Goal: Browse casually

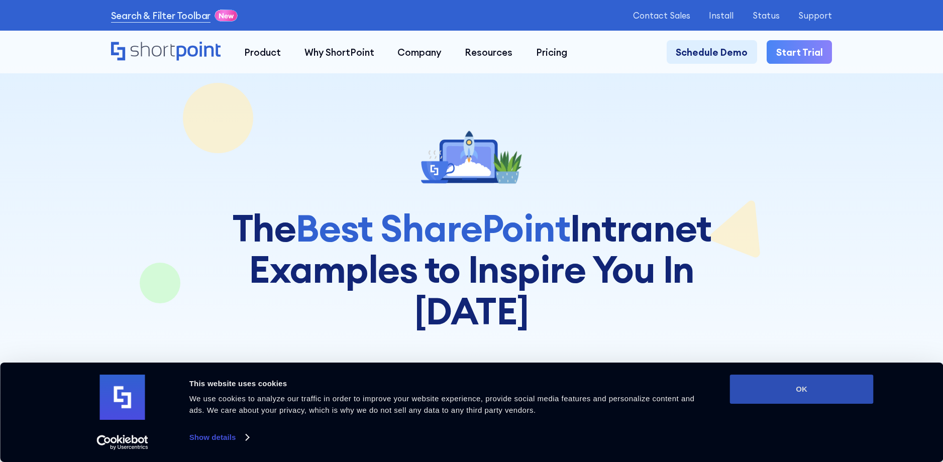
click at [795, 397] on button "OK" at bounding box center [802, 389] width 144 height 29
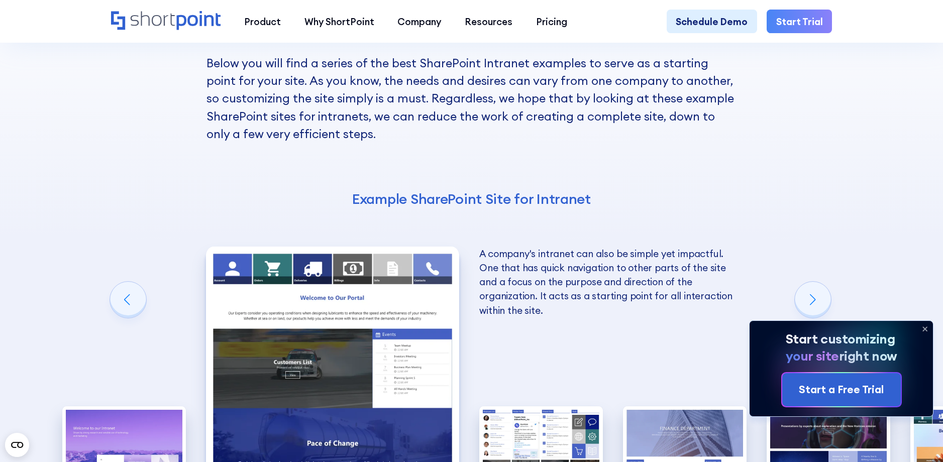
scroll to position [1771, 0]
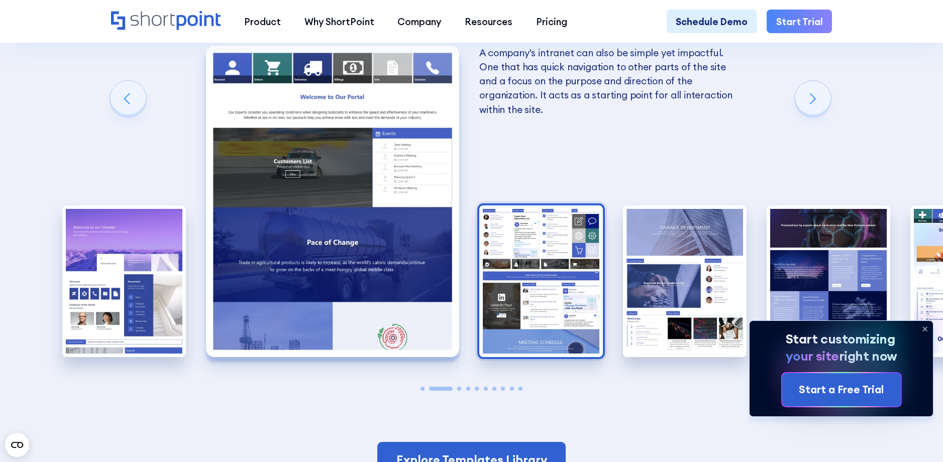
click at [556, 224] on img "3 / 10" at bounding box center [541, 281] width 124 height 152
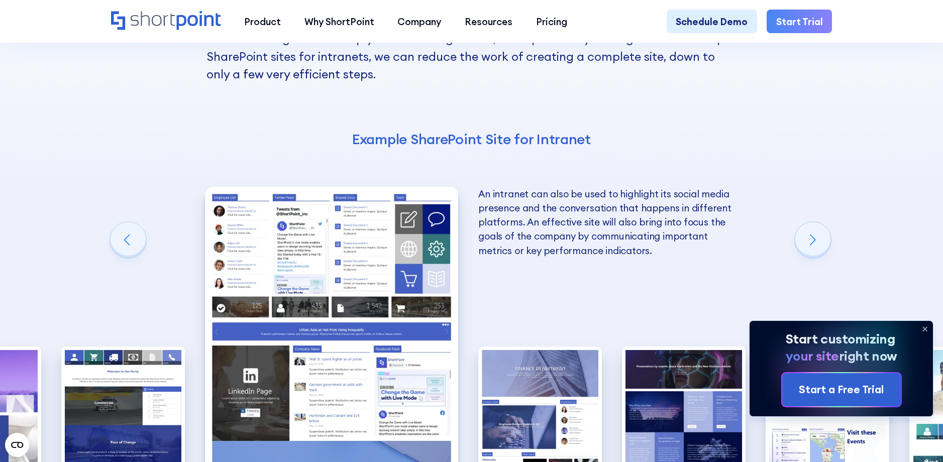
scroll to position [1641, 0]
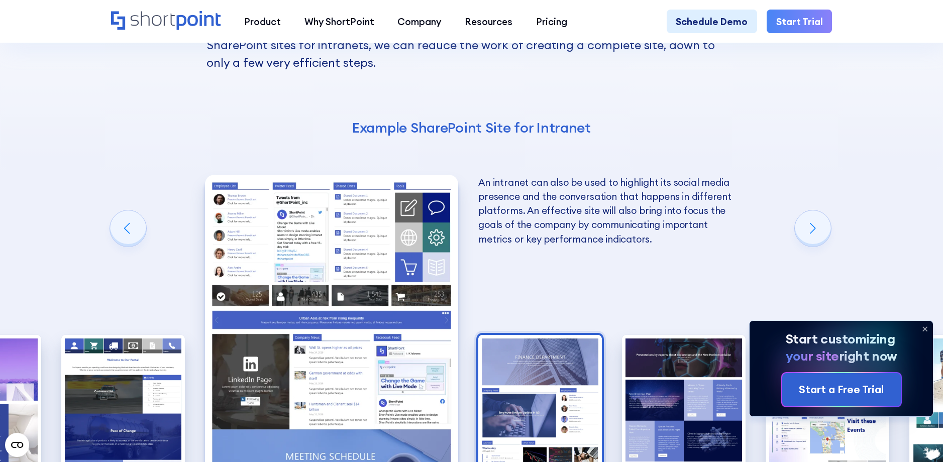
click at [528, 335] on img "4 / 10" at bounding box center [540, 411] width 124 height 152
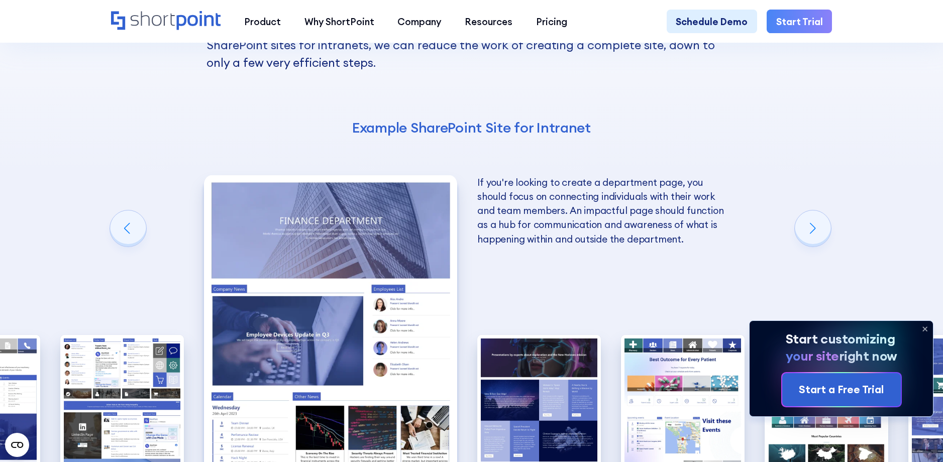
click at [528, 335] on img "5 / 10" at bounding box center [539, 411] width 124 height 152
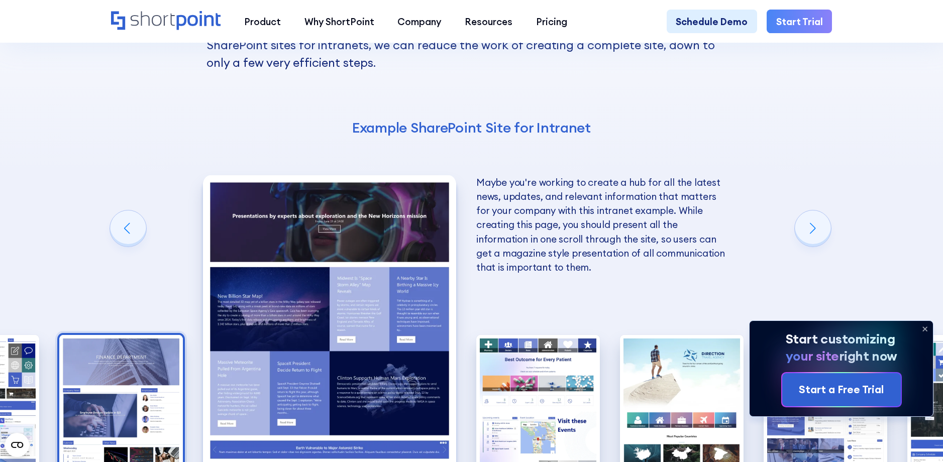
click at [528, 335] on img "6 / 10" at bounding box center [538, 411] width 124 height 152
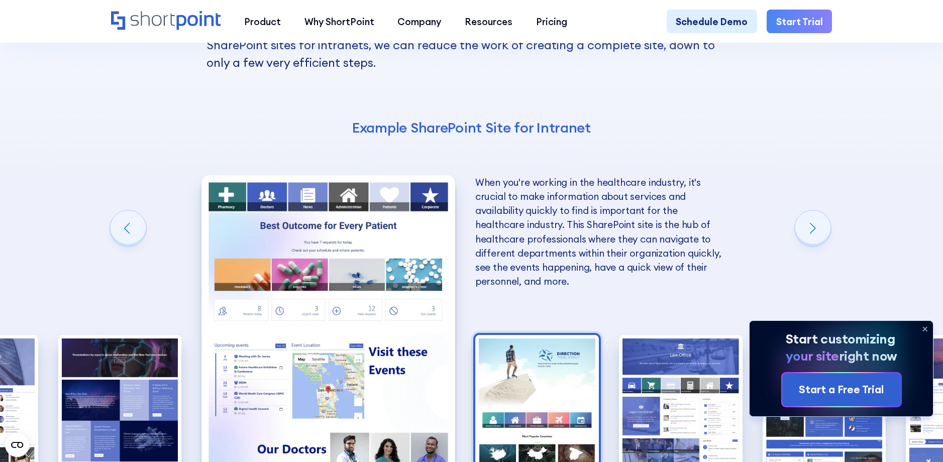
click at [529, 335] on img "7 / 10" at bounding box center [537, 411] width 124 height 152
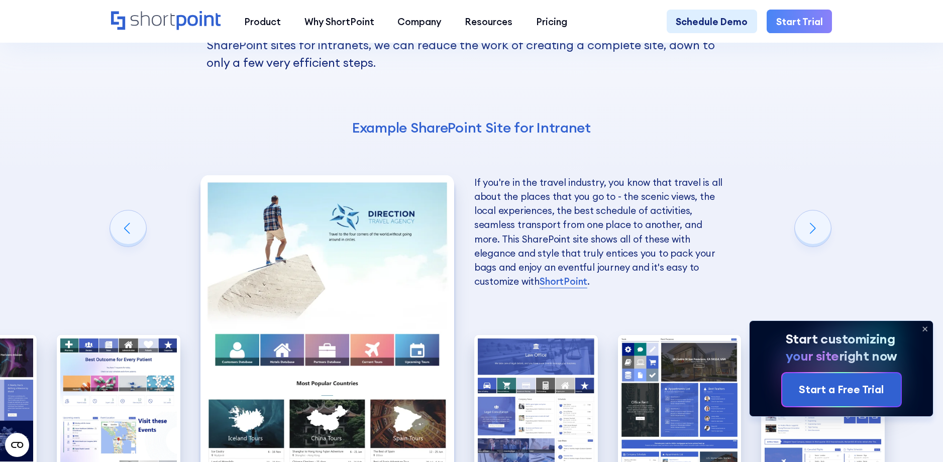
click at [529, 335] on img "8 / 10" at bounding box center [536, 411] width 124 height 152
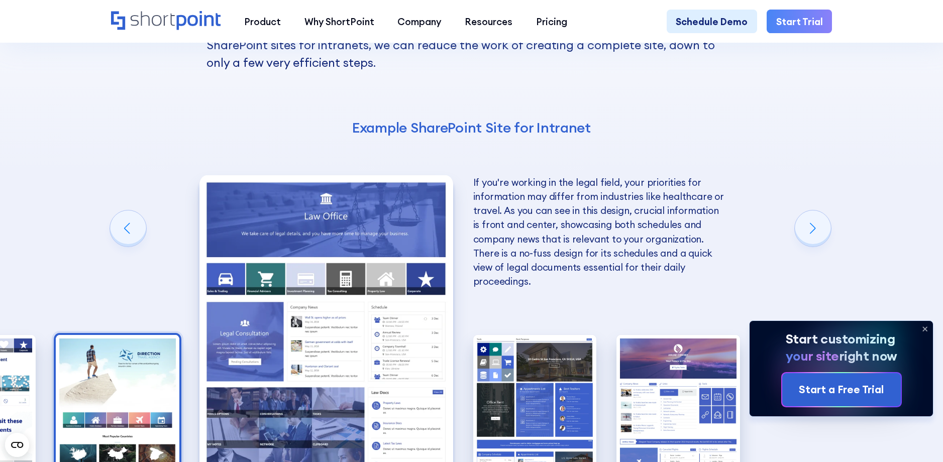
click at [529, 335] on img "9 / 10" at bounding box center [535, 411] width 124 height 152
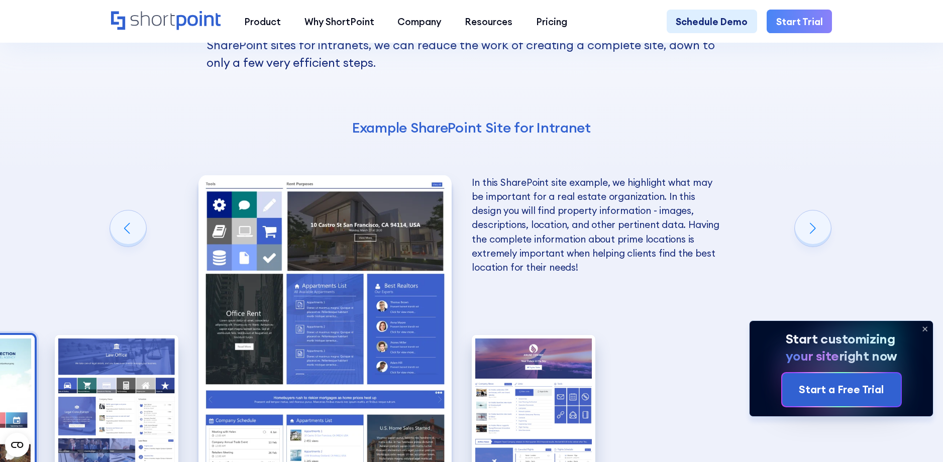
click at [529, 335] on img "10 / 10" at bounding box center [534, 411] width 124 height 152
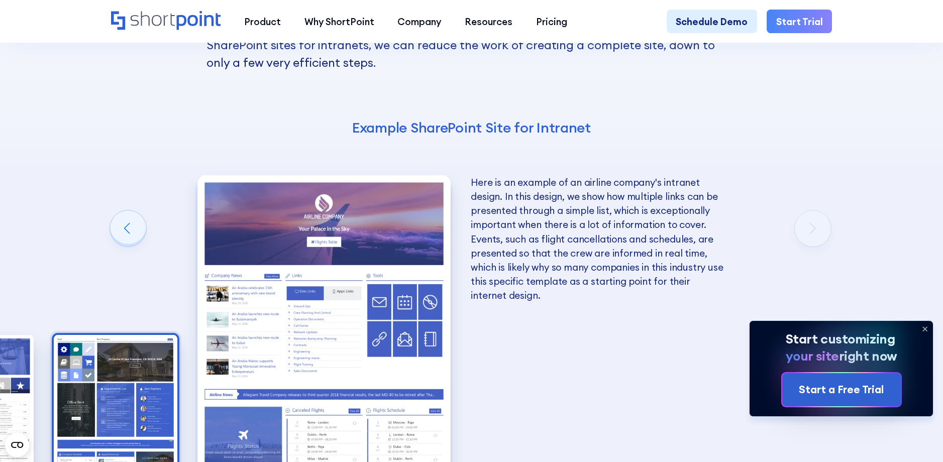
click at [171, 335] on img "9 / 10" at bounding box center [116, 411] width 124 height 152
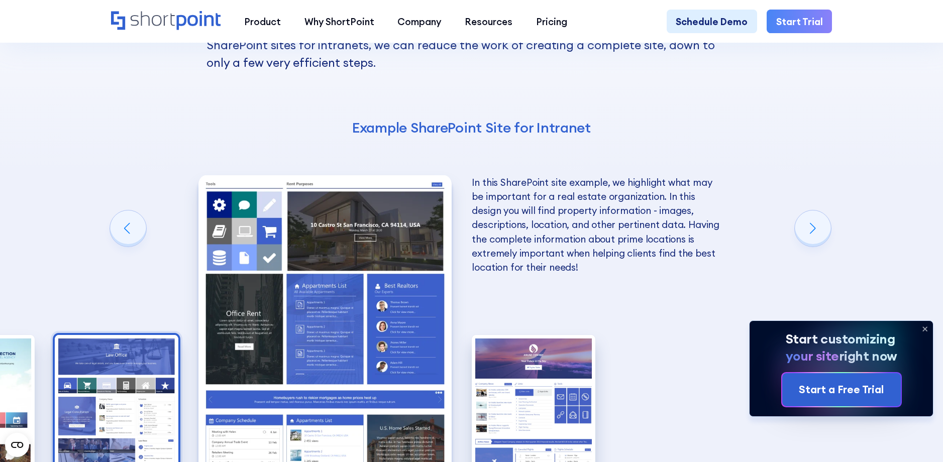
click at [152, 335] on img "8 / 10" at bounding box center [117, 411] width 124 height 152
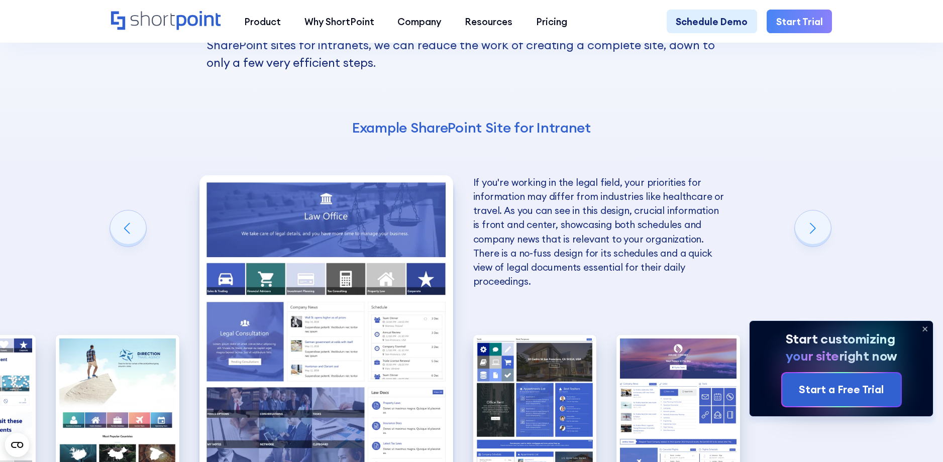
click at [152, 335] on img "7 / 10" at bounding box center [118, 411] width 124 height 152
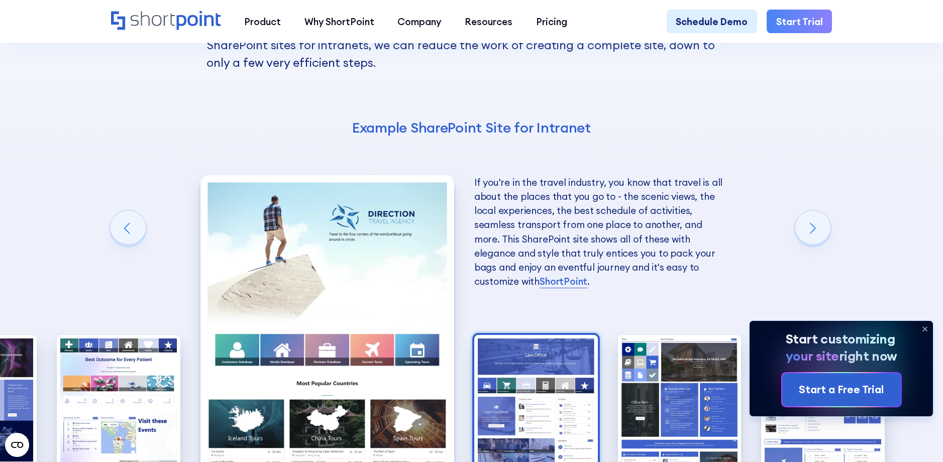
click at [152, 335] on img "6 / 10" at bounding box center [119, 411] width 124 height 152
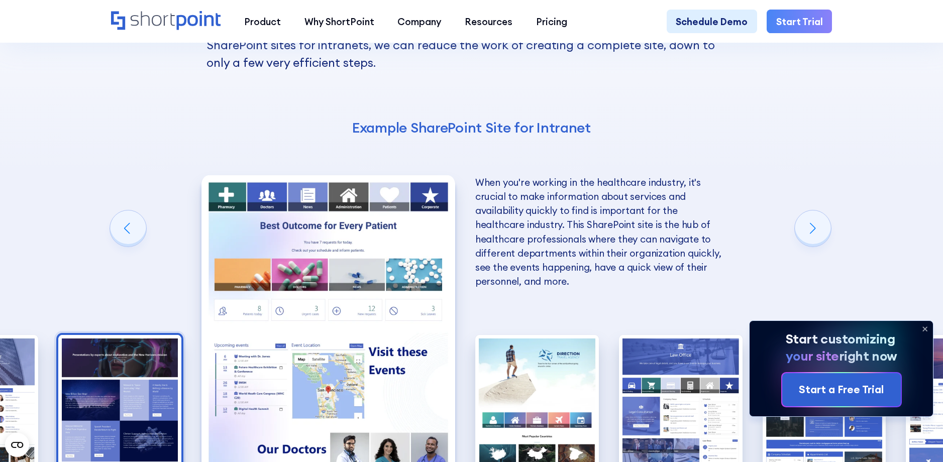
click at [153, 335] on img "5 / 10" at bounding box center [120, 411] width 124 height 152
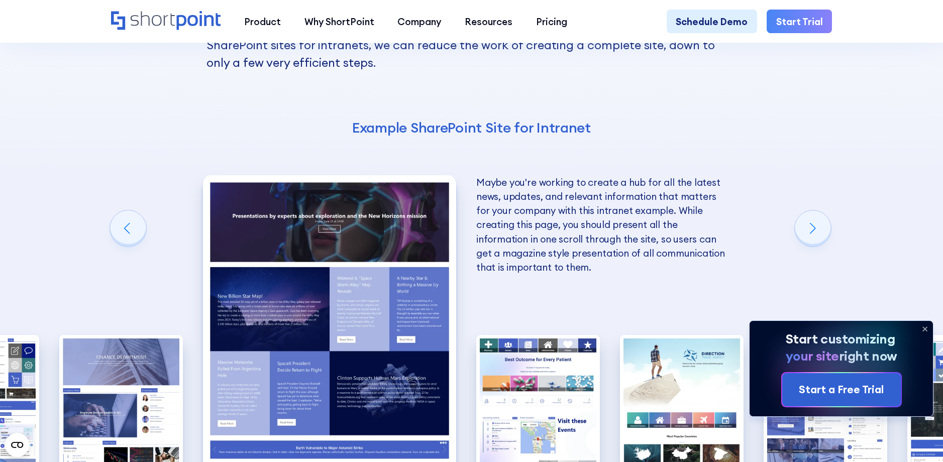
click at [153, 335] on img "4 / 10" at bounding box center [121, 411] width 124 height 152
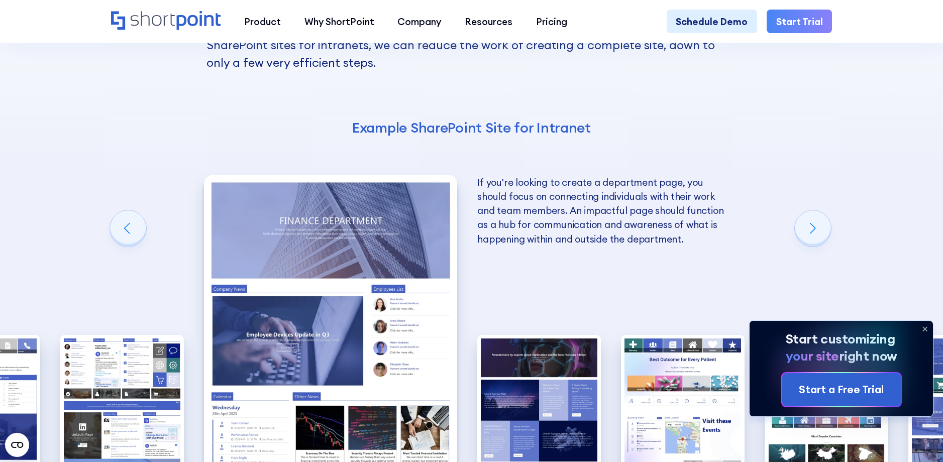
click at [153, 335] on img "3 / 10" at bounding box center [122, 411] width 124 height 152
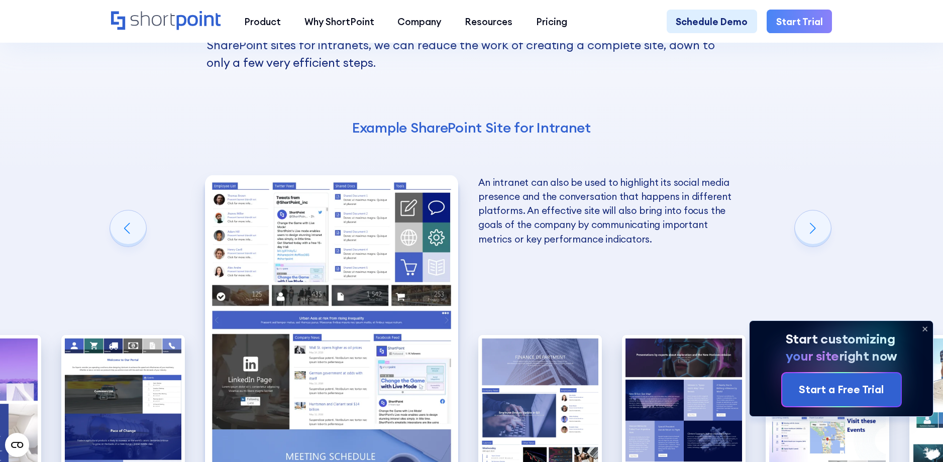
click at [153, 335] on img "2 / 10" at bounding box center [123, 411] width 124 height 152
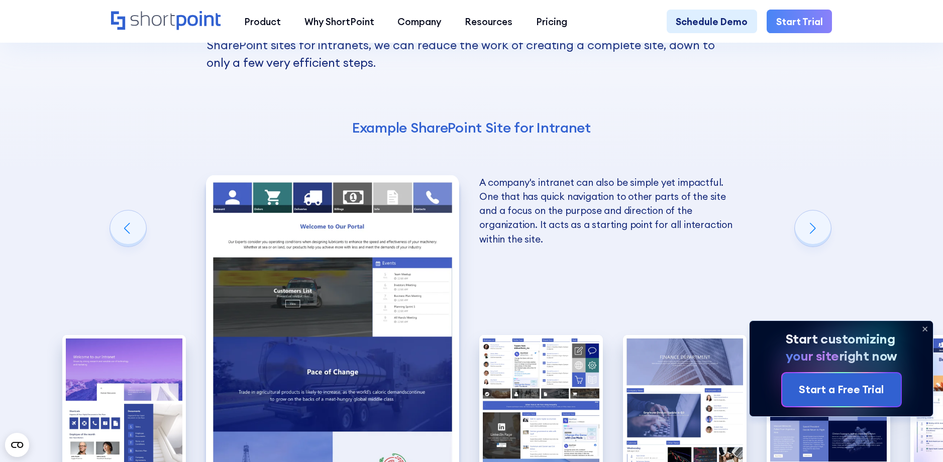
click at [153, 335] on img "1 / 10" at bounding box center [124, 411] width 124 height 152
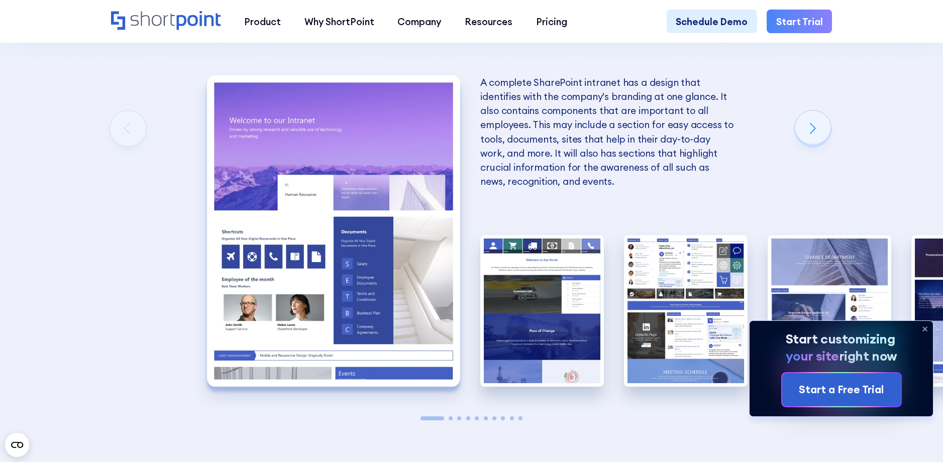
scroll to position [1653, 0]
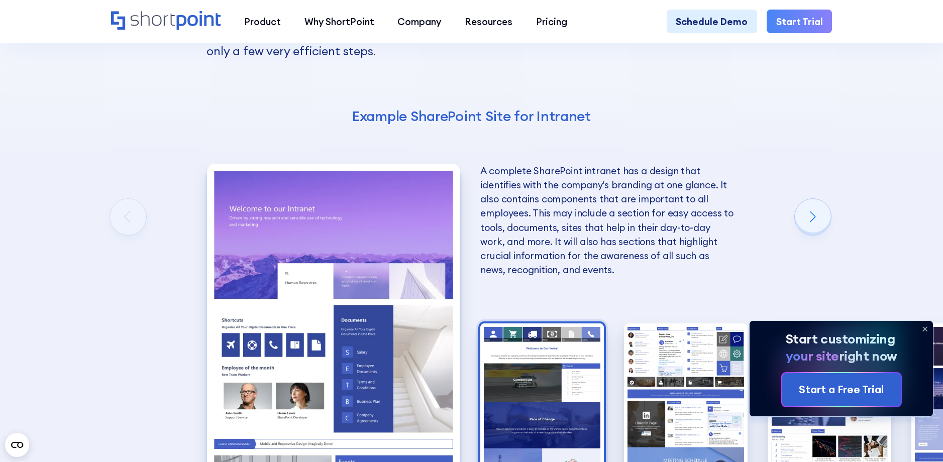
click at [512, 324] on img "2 / 10" at bounding box center [542, 400] width 124 height 152
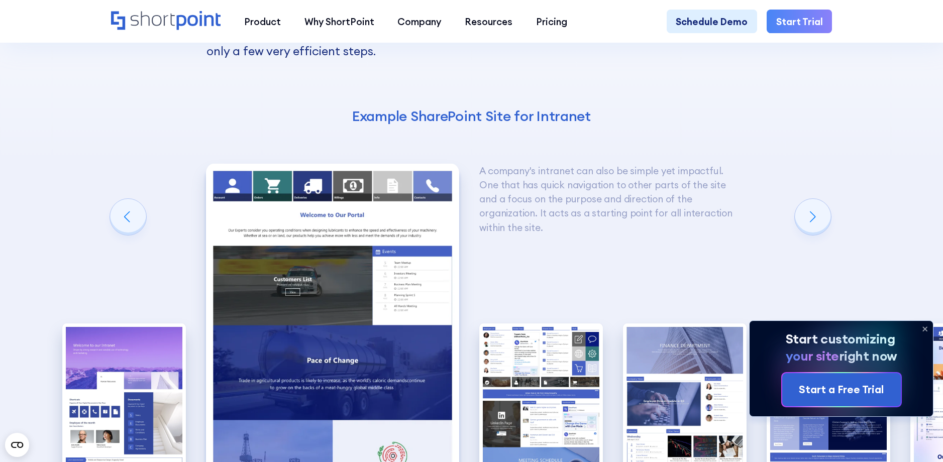
click at [511, 324] on img "3 / 10" at bounding box center [541, 400] width 124 height 152
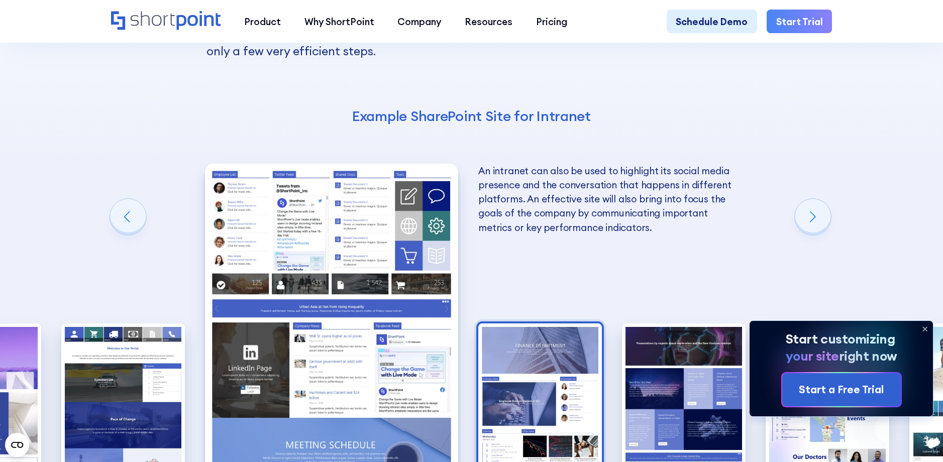
click at [559, 324] on img "4 / 10" at bounding box center [540, 400] width 124 height 152
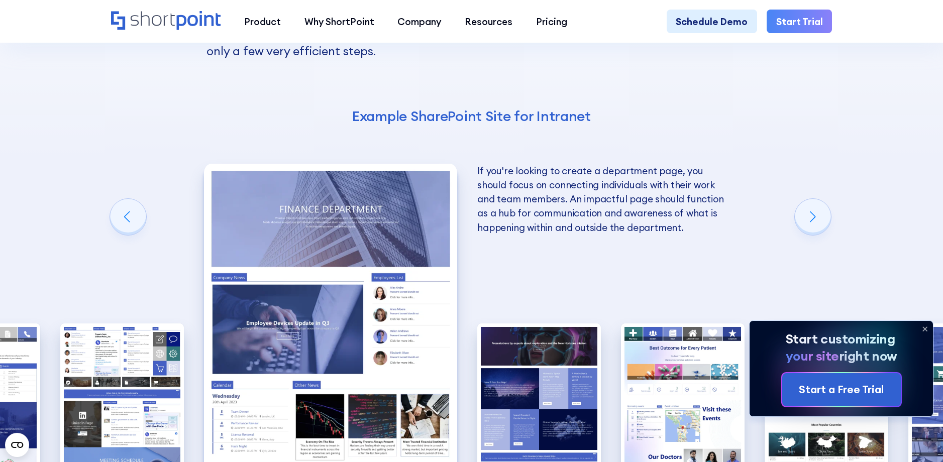
click at [559, 324] on img "5 / 10" at bounding box center [539, 400] width 124 height 152
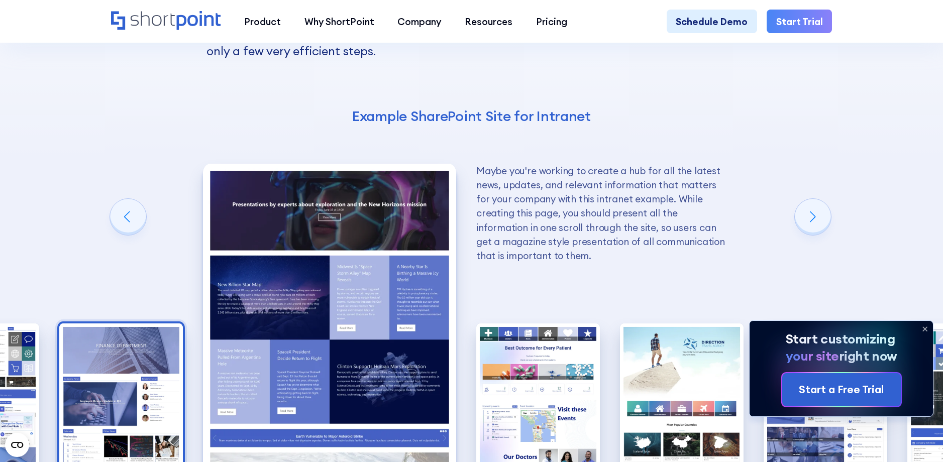
click at [559, 324] on img "6 / 10" at bounding box center [538, 400] width 124 height 152
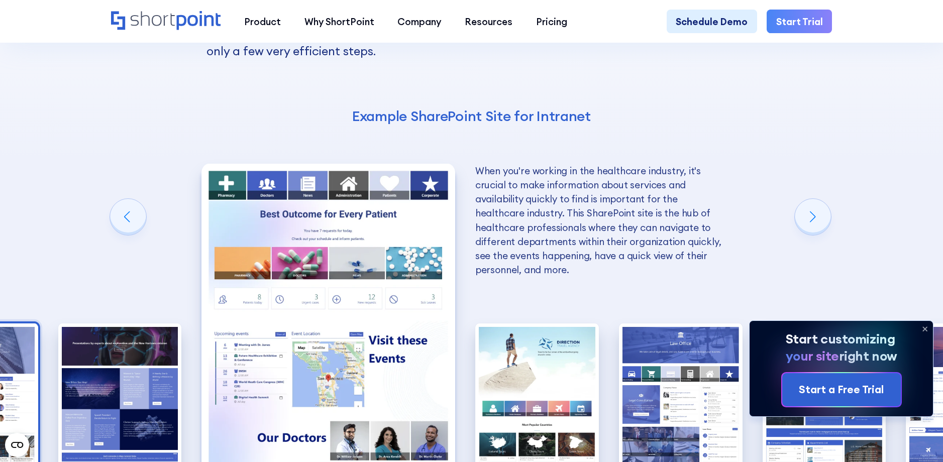
click at [559, 324] on img "7 / 10" at bounding box center [537, 400] width 124 height 152
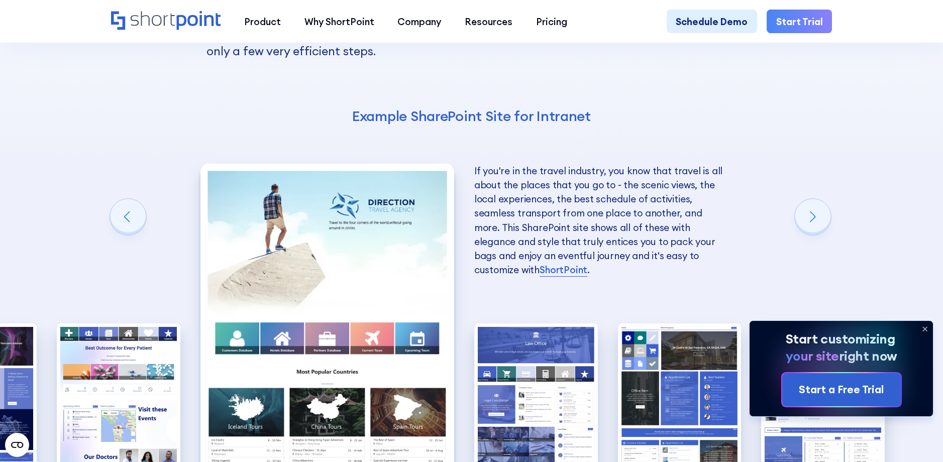
click at [559, 324] on img "8 / 10" at bounding box center [536, 400] width 124 height 152
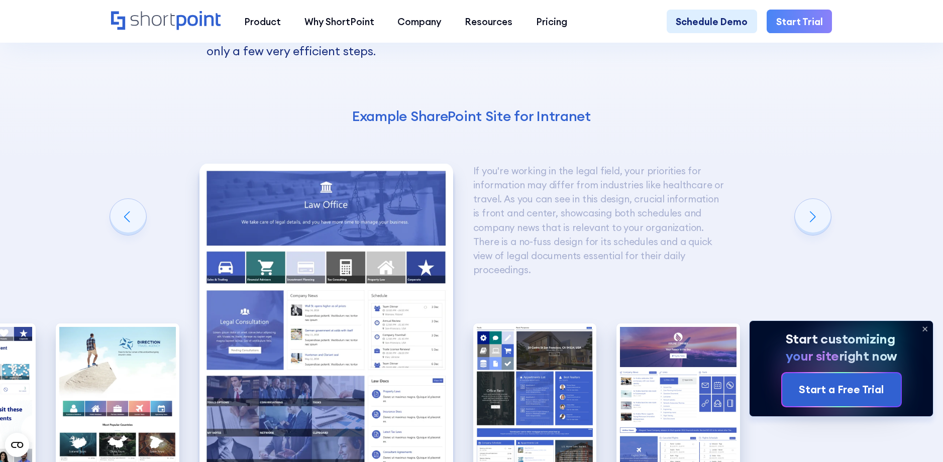
click at [559, 324] on img "9 / 10" at bounding box center [535, 400] width 124 height 152
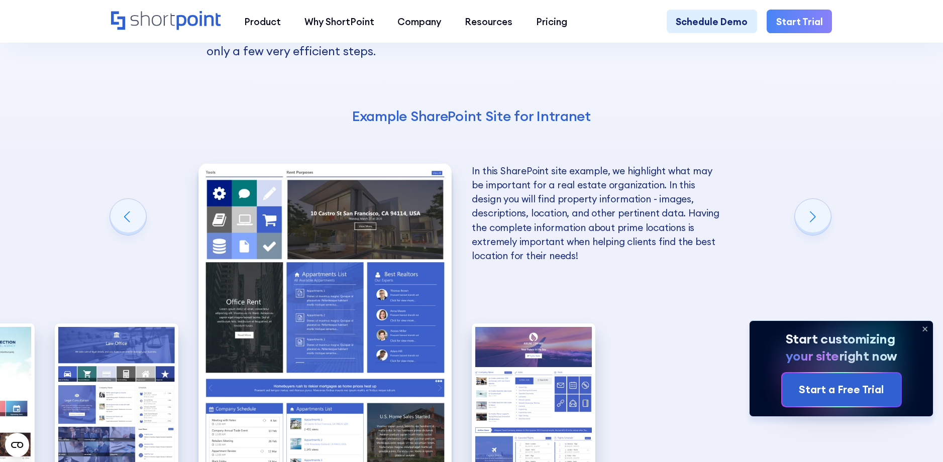
click at [559, 324] on img "10 / 10" at bounding box center [534, 400] width 124 height 152
